Goal: Information Seeking & Learning: Learn about a topic

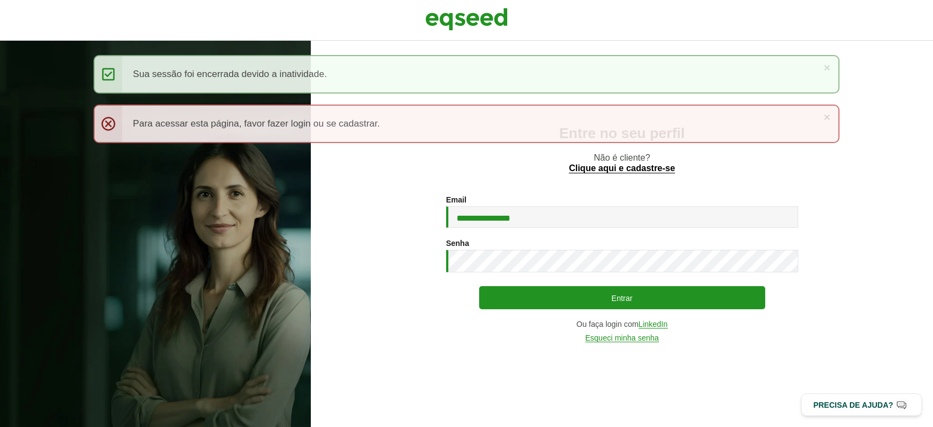
type input "**********"
click at [479, 286] on button "Entrar" at bounding box center [622, 297] width 286 height 23
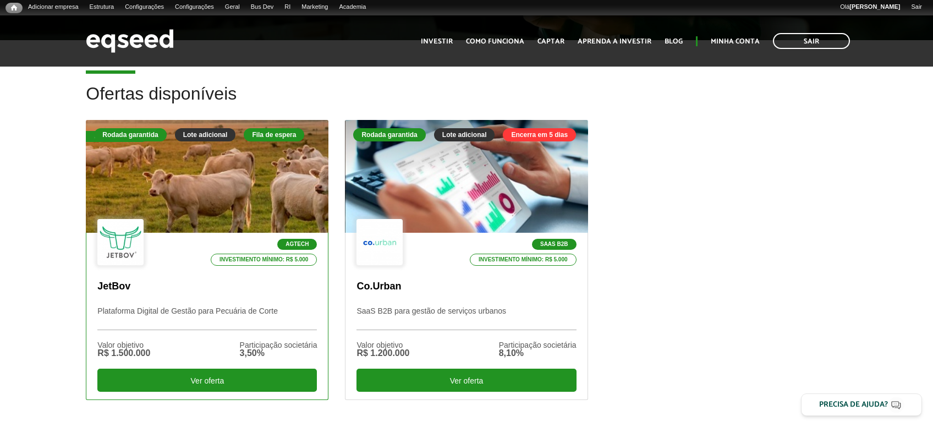
scroll to position [292, 0]
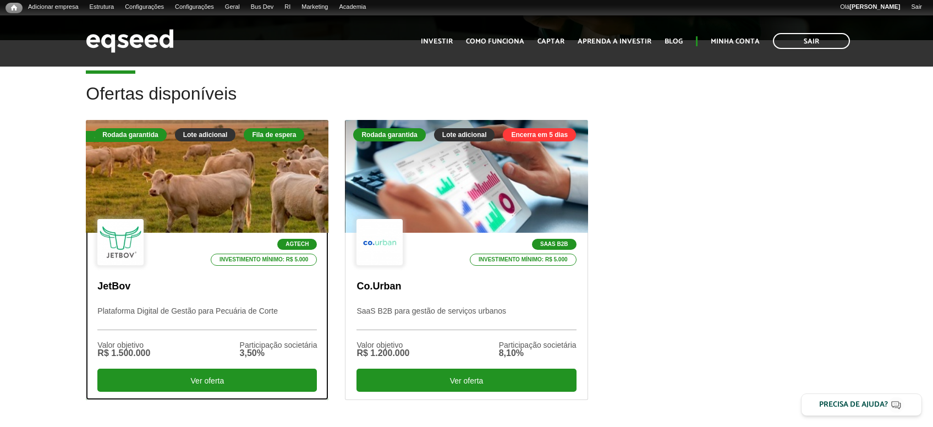
click at [196, 309] on p "Plataforma Digital de Gestão para Pecuária de Corte" at bounding box center [207, 319] width 220 height 24
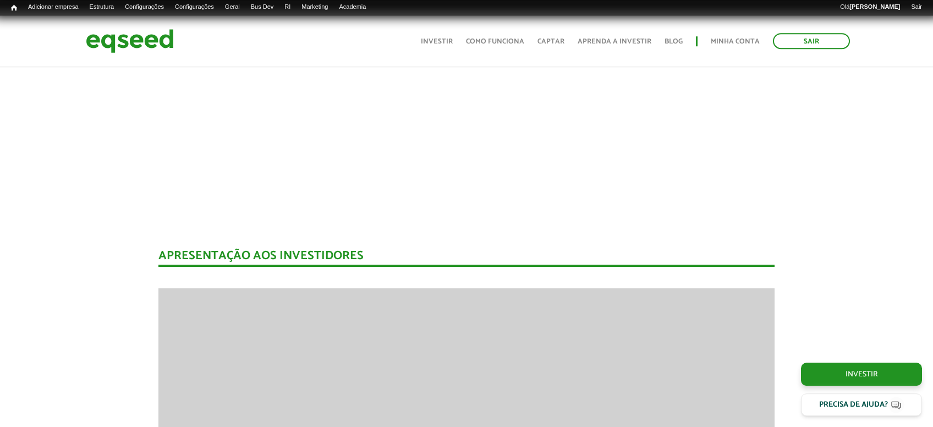
scroll to position [1300, 0]
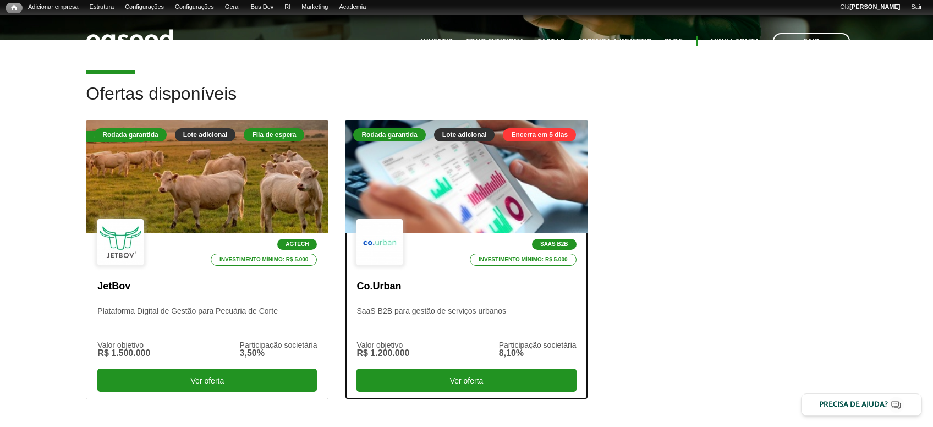
click at [444, 262] on div "SaaS B2B Investimento mínimo: R$ 5.000" at bounding box center [467, 243] width 220 height 48
